Goal: Task Accomplishment & Management: Manage account settings

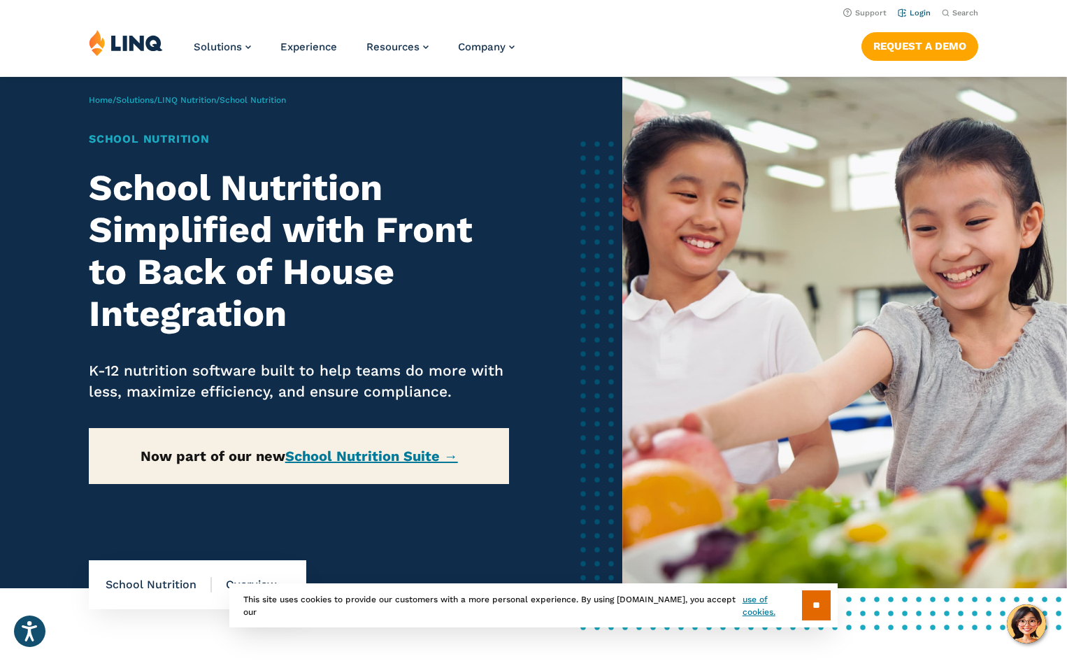
click at [916, 10] on link "Login" at bounding box center [914, 12] width 33 height 9
